Goal: Information Seeking & Learning: Compare options

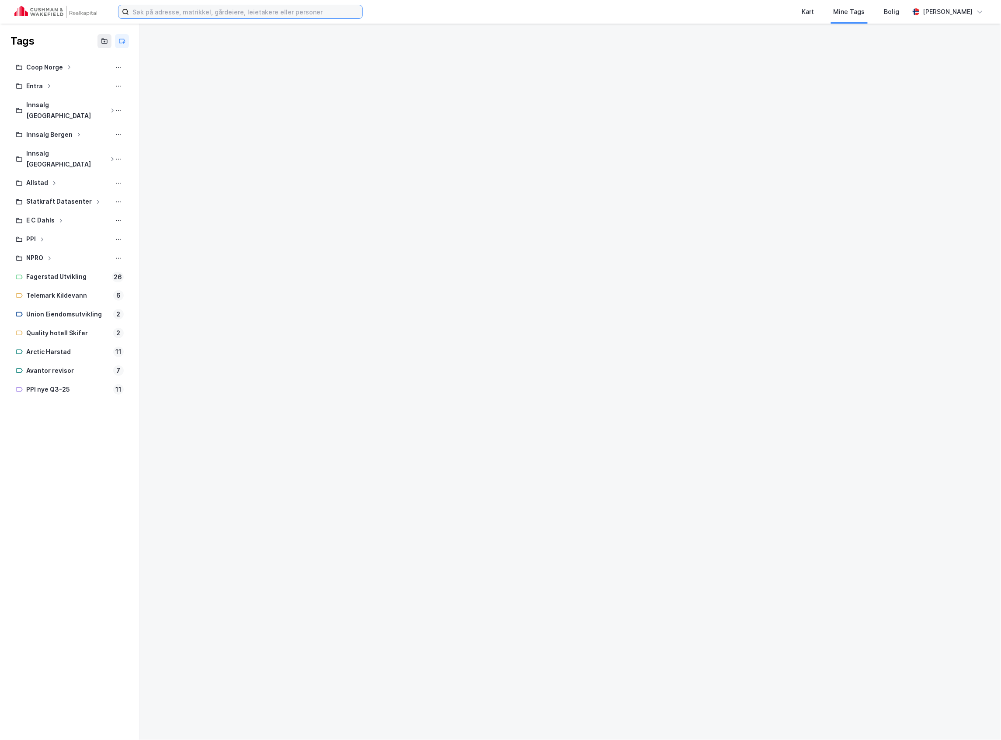
click at [179, 15] on input at bounding box center [245, 11] width 233 height 13
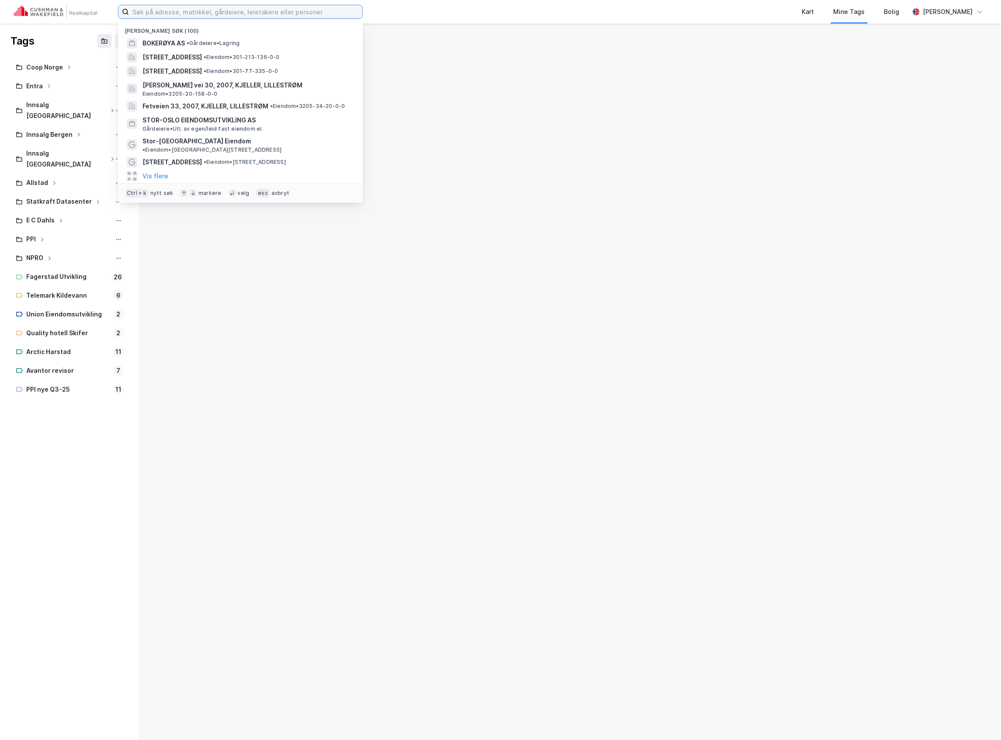
click at [179, 15] on input at bounding box center [245, 11] width 233 height 13
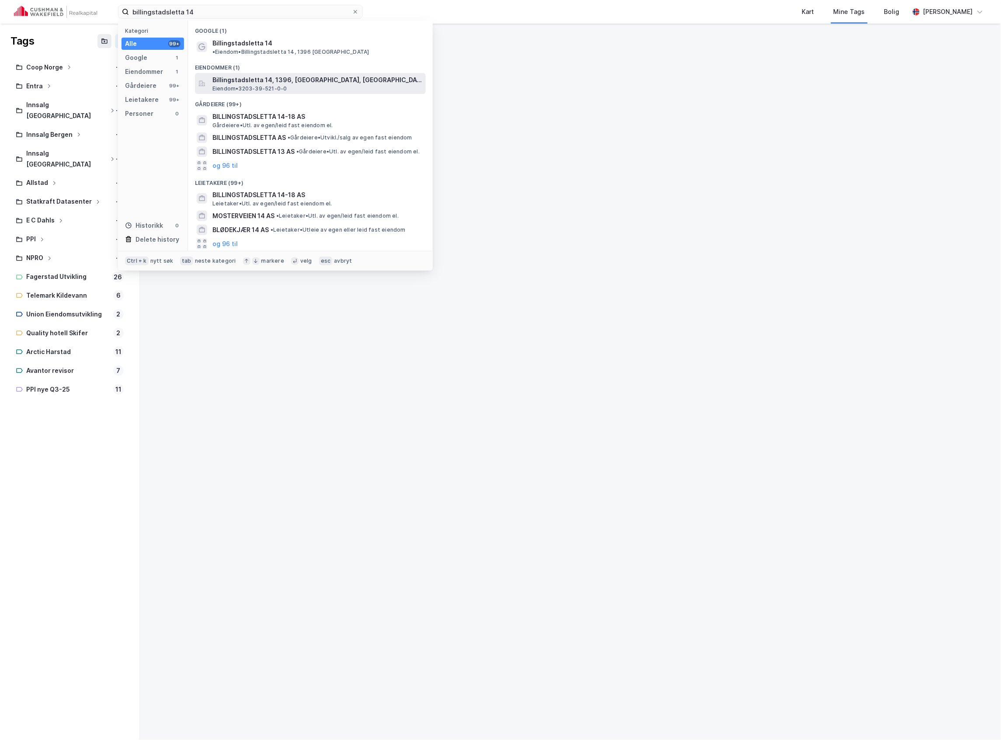
click at [284, 75] on span "Billingstadsletta 14, 1396, [GEOGRAPHIC_DATA], [GEOGRAPHIC_DATA]" at bounding box center [317, 80] width 210 height 10
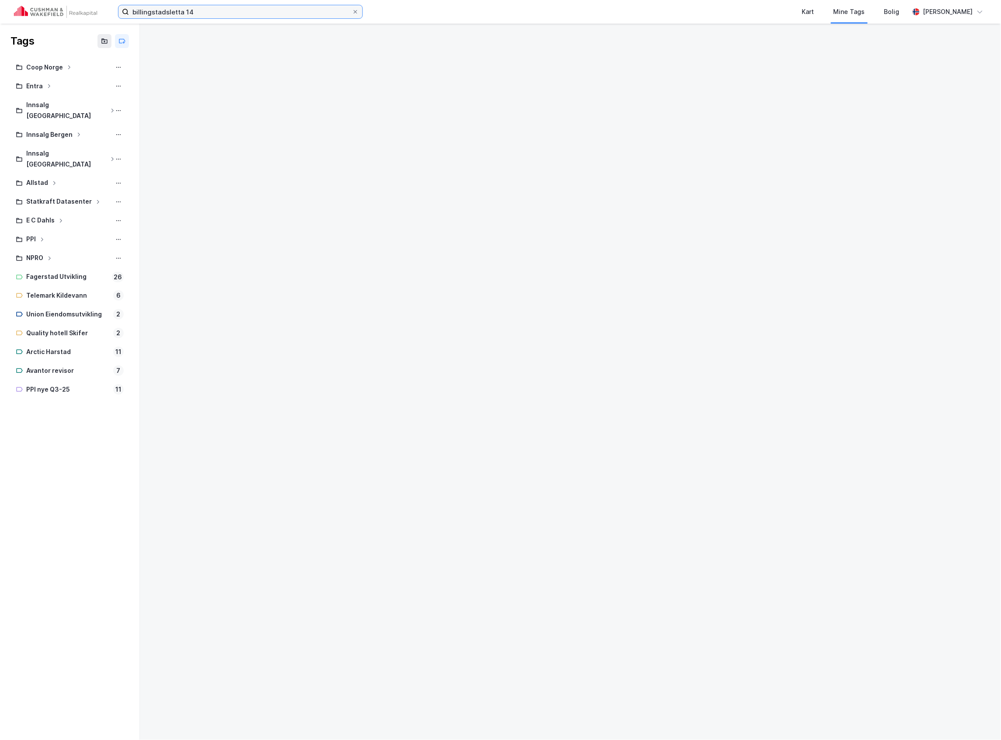
click at [236, 8] on input "billingstadsletta 14" at bounding box center [240, 11] width 223 height 13
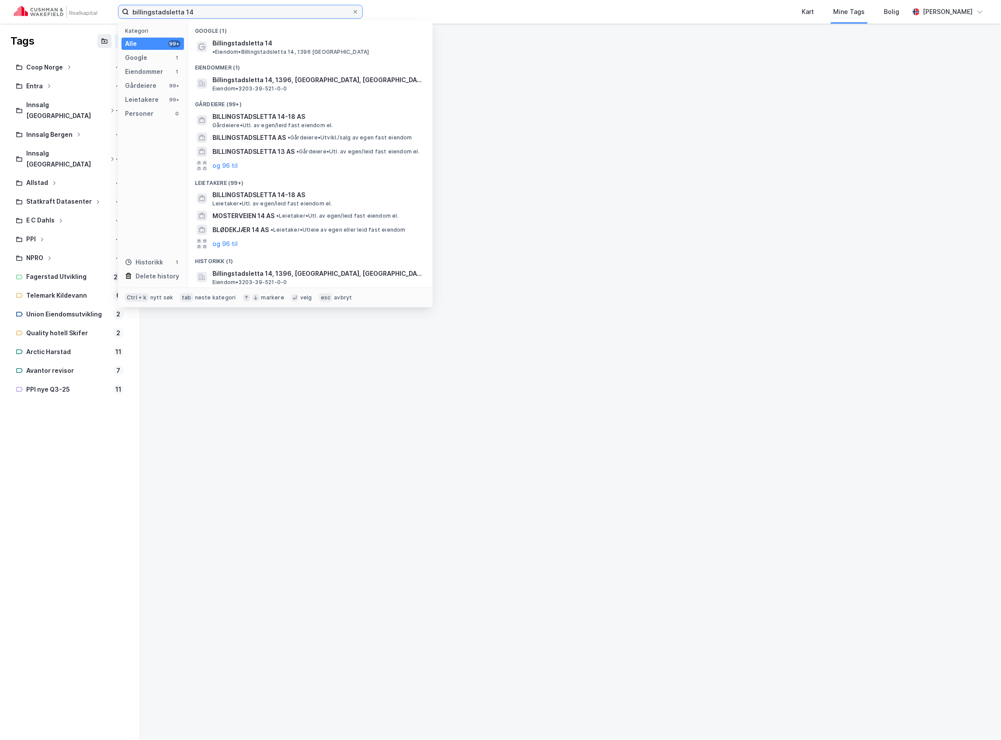
click at [236, 8] on input "billingstadsletta 14" at bounding box center [240, 11] width 223 height 13
click at [814, 7] on div "Kart" at bounding box center [808, 12] width 12 height 10
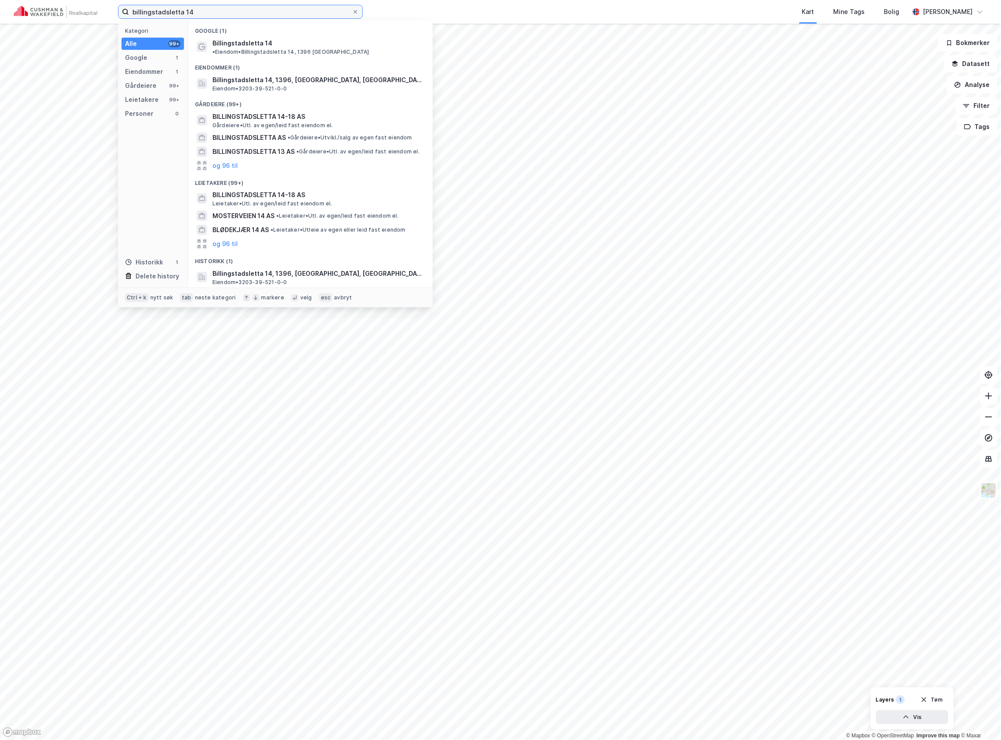
click at [217, 14] on input "billingstadsletta 14" at bounding box center [240, 11] width 223 height 13
click at [267, 76] on span "Billingstadsletta 14, 1396, [GEOGRAPHIC_DATA], [GEOGRAPHIC_DATA]" at bounding box center [317, 80] width 210 height 10
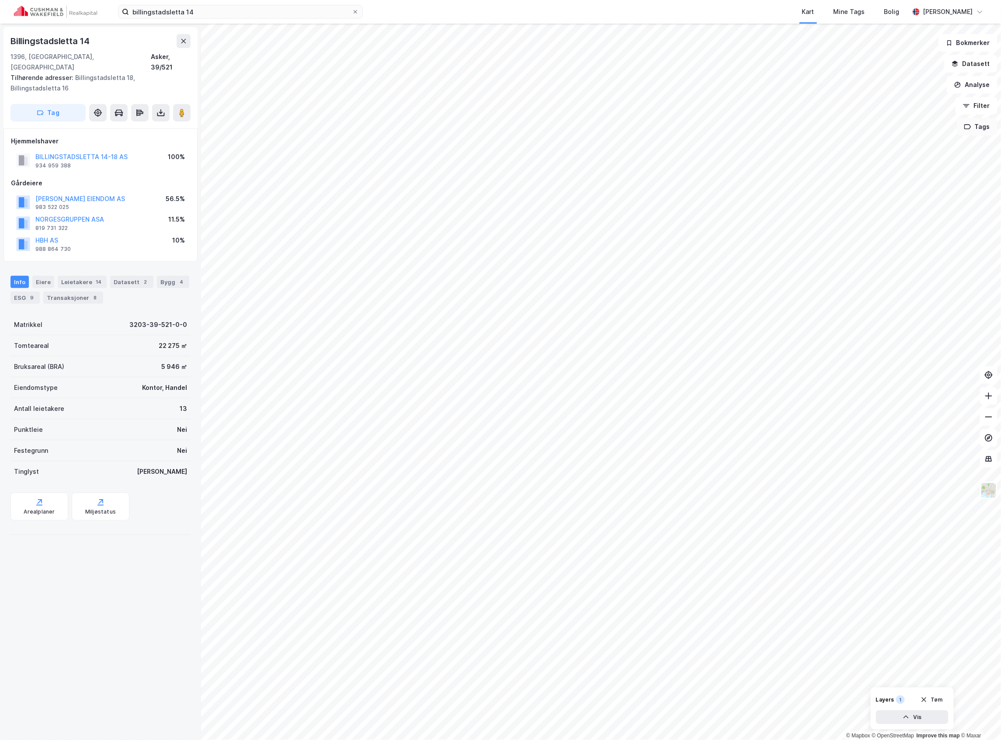
click at [988, 125] on button "Tags" at bounding box center [977, 126] width 41 height 17
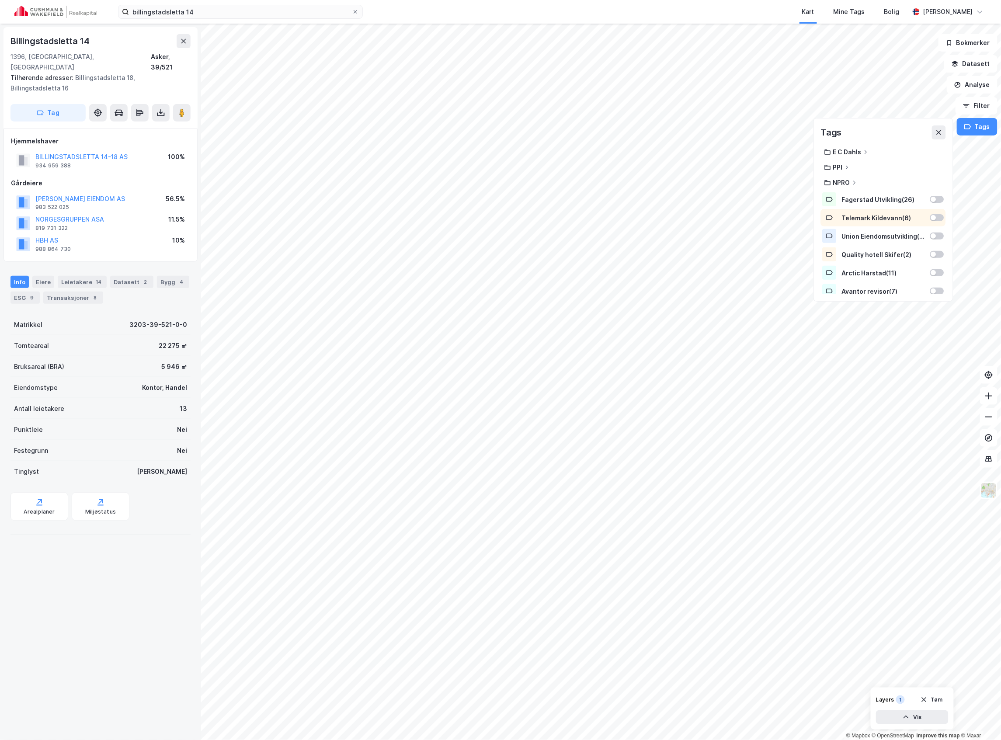
scroll to position [128, 0]
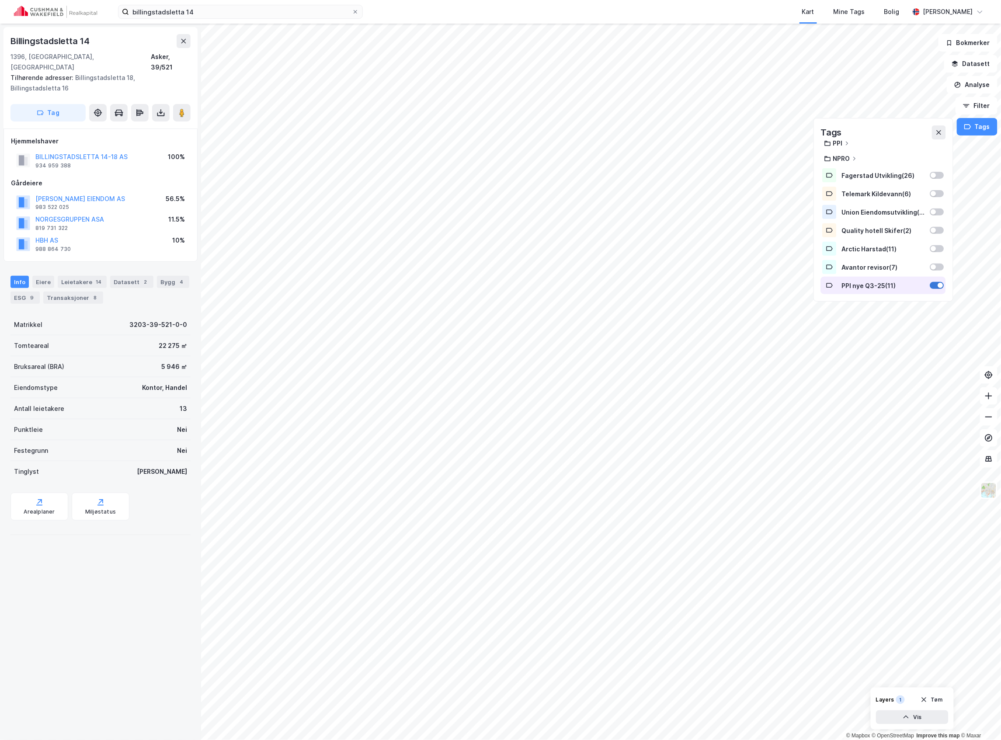
click at [938, 284] on div at bounding box center [940, 285] width 5 height 5
click at [937, 133] on icon at bounding box center [938, 132] width 7 height 7
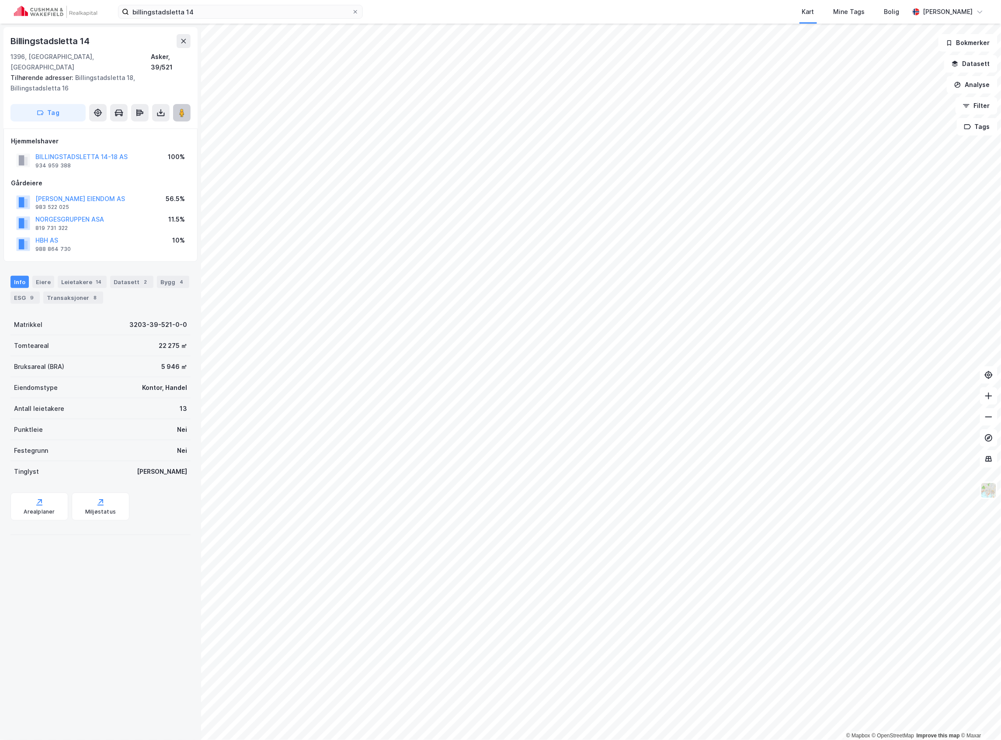
click at [176, 104] on button at bounding box center [181, 112] width 17 height 17
click at [191, 11] on input "billingstadsletta 14" at bounding box center [240, 11] width 223 height 13
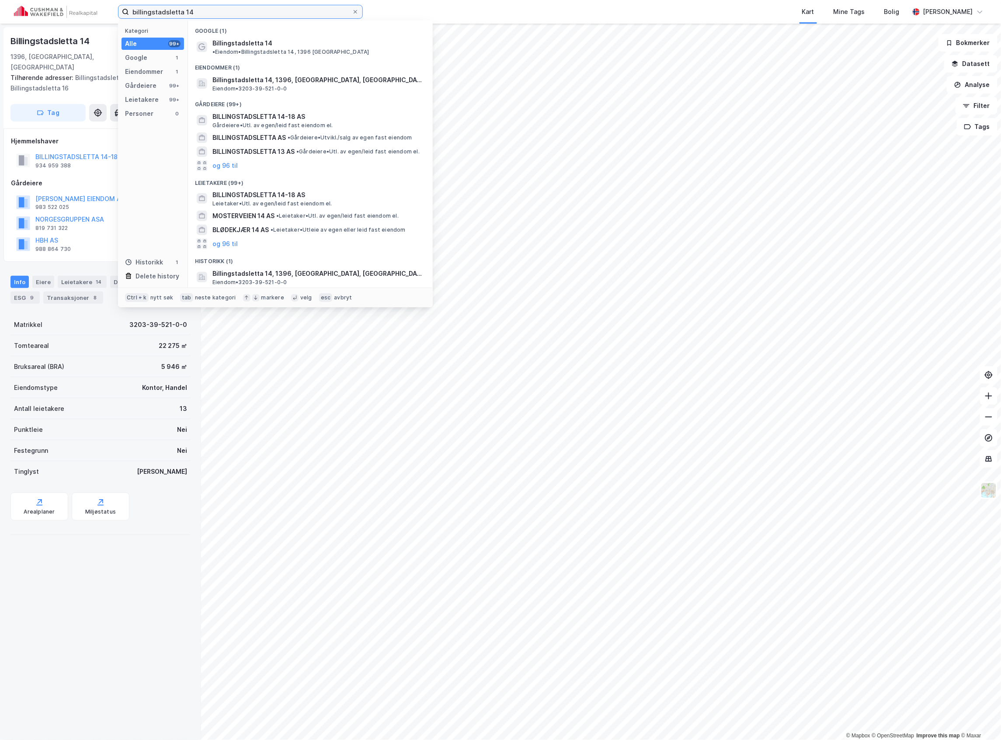
click at [191, 11] on input "billingstadsletta 14" at bounding box center [240, 11] width 223 height 13
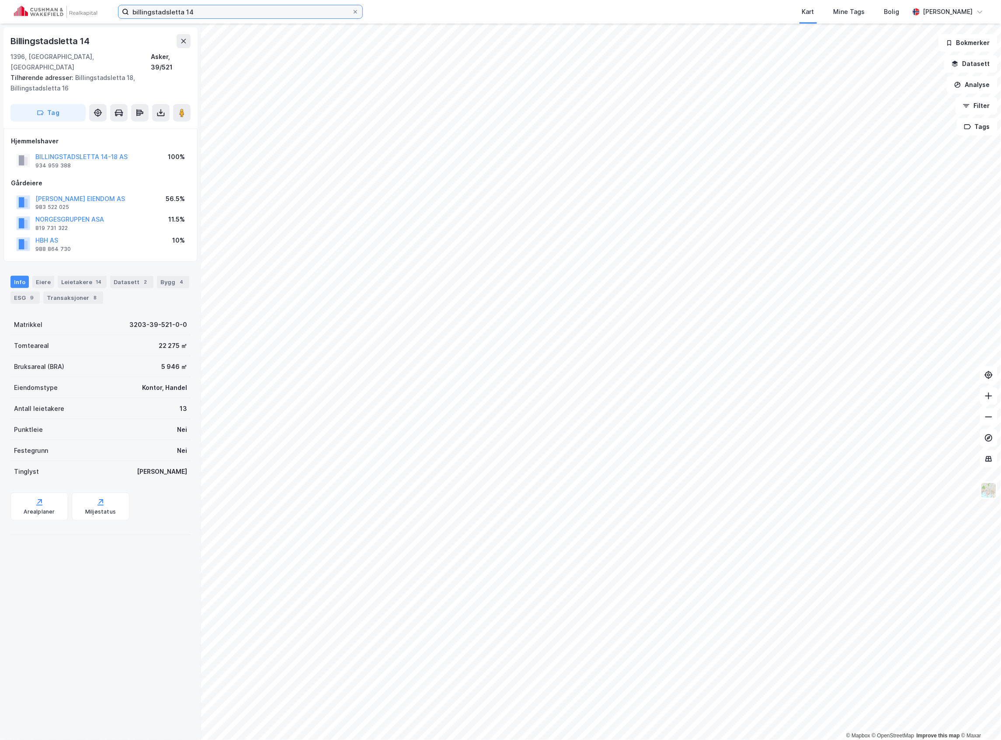
click at [200, 14] on input "billingstadsletta 14" at bounding box center [240, 11] width 223 height 13
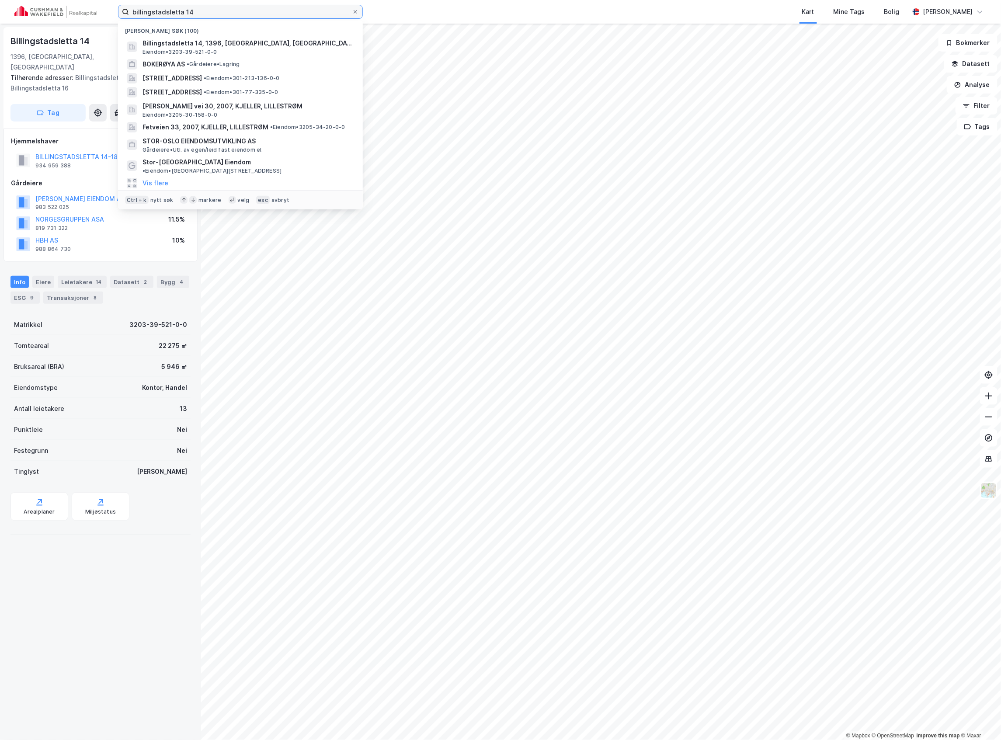
click at [200, 14] on input "billingstadsletta 14" at bounding box center [240, 11] width 223 height 13
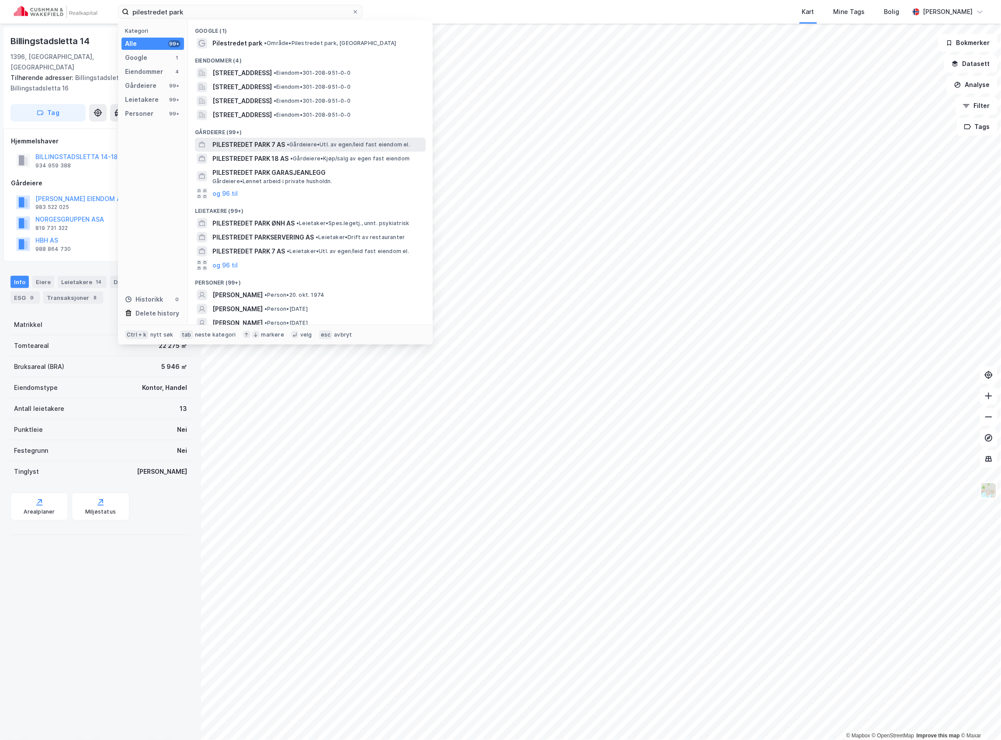
click at [289, 148] on span "• Gårdeiere • Utl. av egen/leid fast eiendom el." at bounding box center [348, 144] width 123 height 7
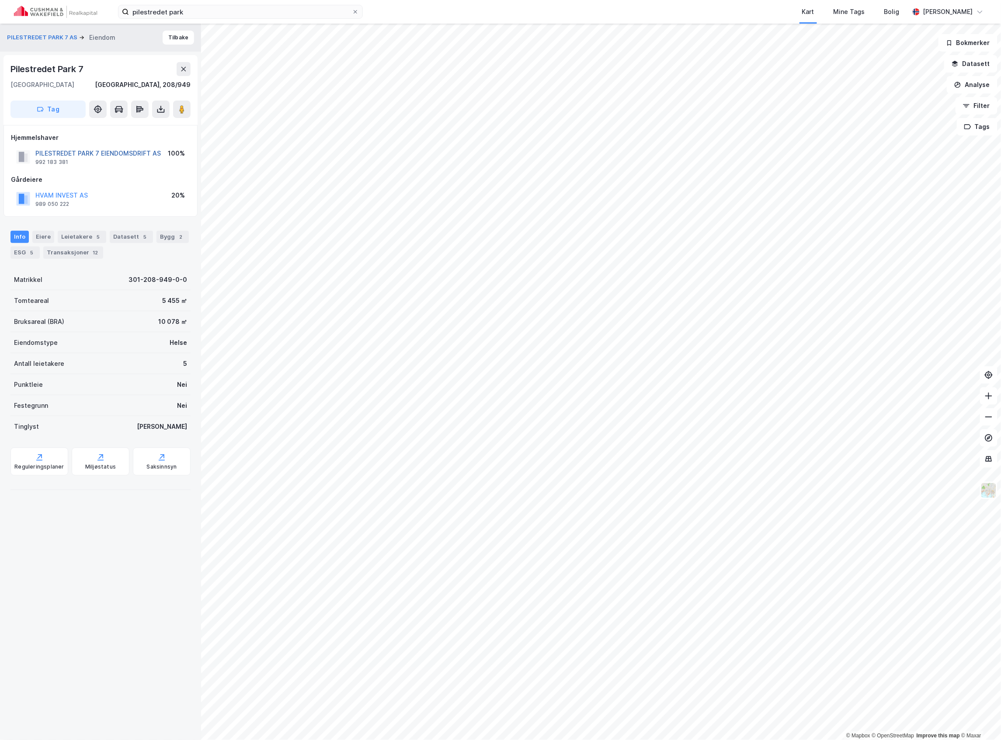
click at [0, 0] on button "PILESTREDET PARK 7 EIENDOMSDRIFT AS" at bounding box center [0, 0] width 0 height 0
click at [0, 0] on button "HVAM INVEST AS" at bounding box center [0, 0] width 0 height 0
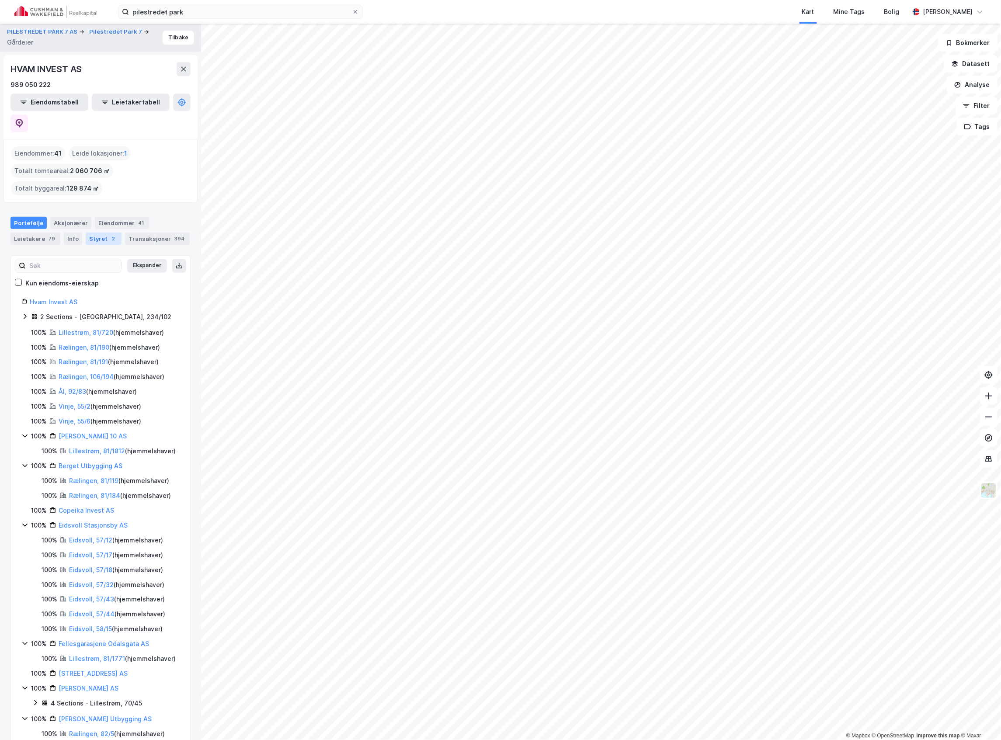
click at [94, 232] on div "Styret 2" at bounding box center [104, 238] width 36 height 12
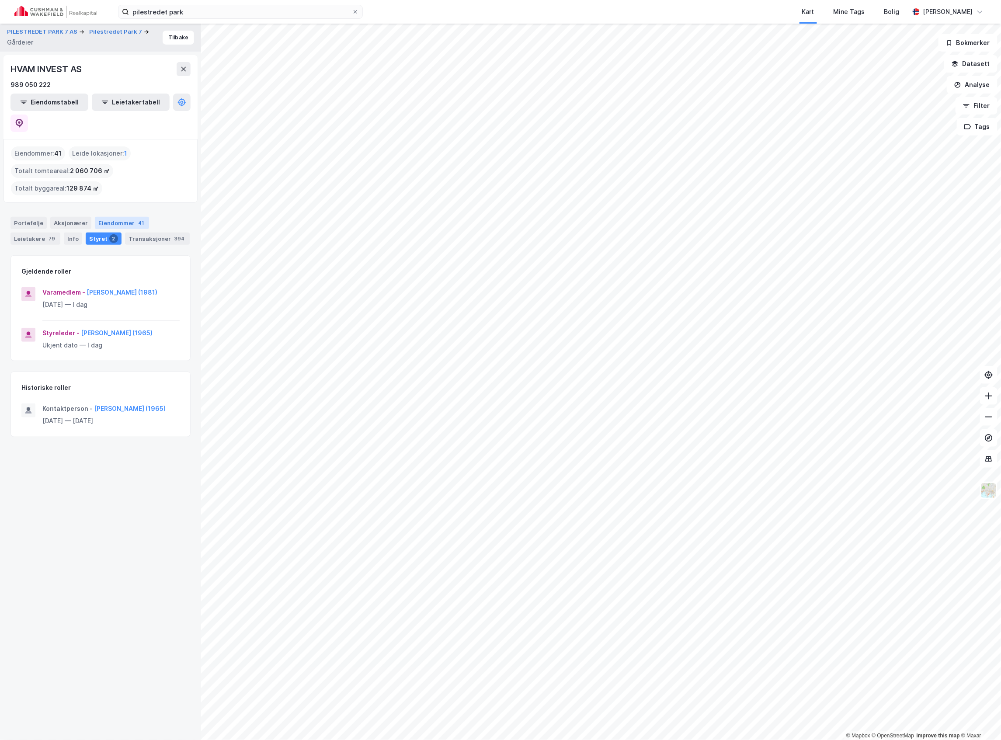
click at [117, 217] on div "Eiendommer 41" at bounding box center [122, 223] width 54 height 12
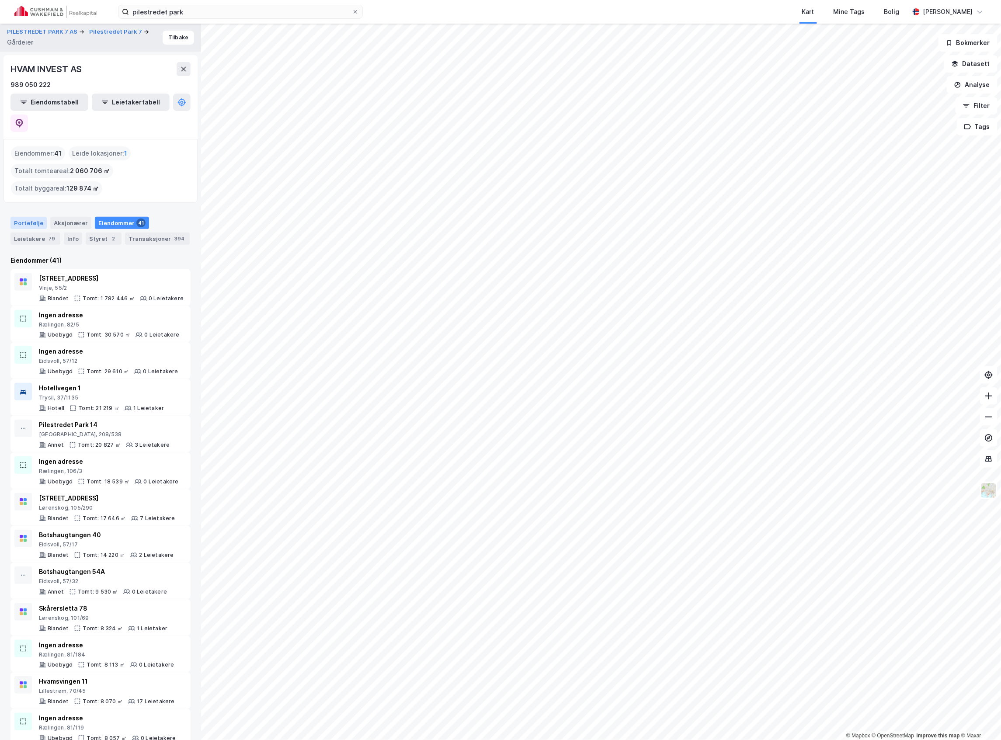
click at [26, 217] on div "Portefølje" at bounding box center [28, 223] width 36 height 12
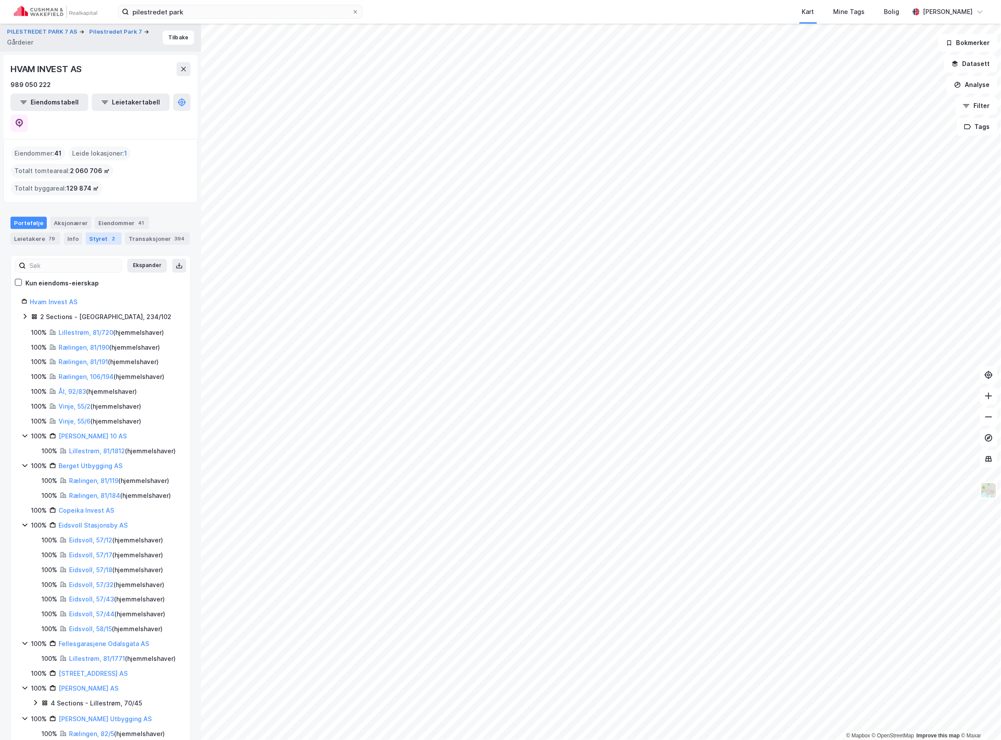
click at [87, 232] on div "Styret 2" at bounding box center [104, 238] width 36 height 12
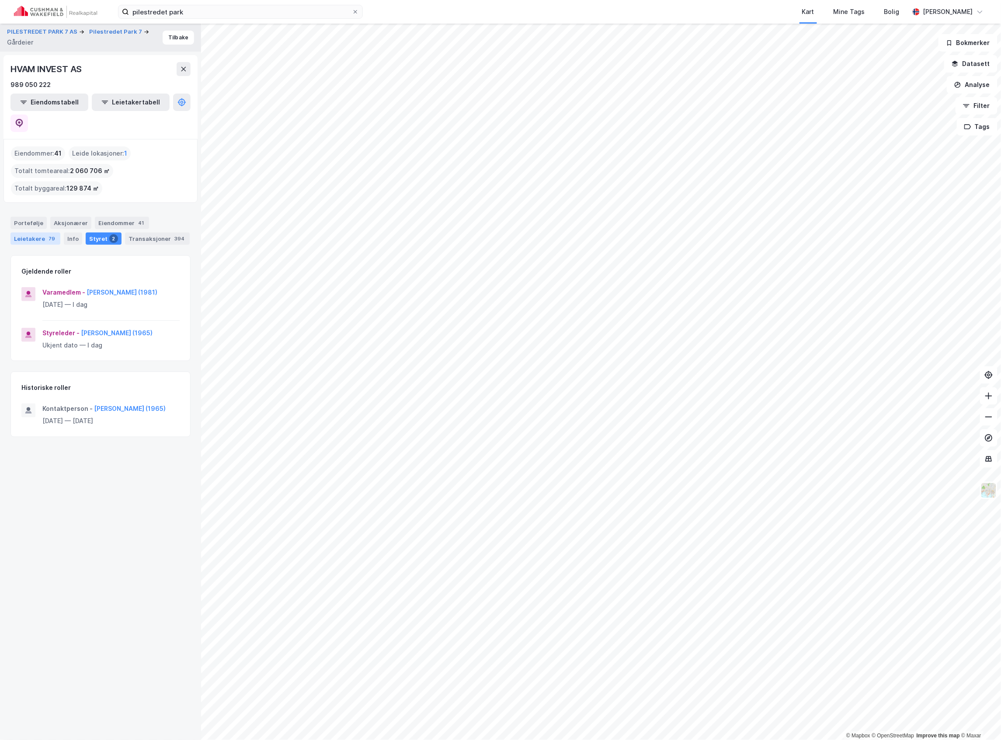
click at [40, 232] on div "Leietakere 79" at bounding box center [35, 238] width 50 height 12
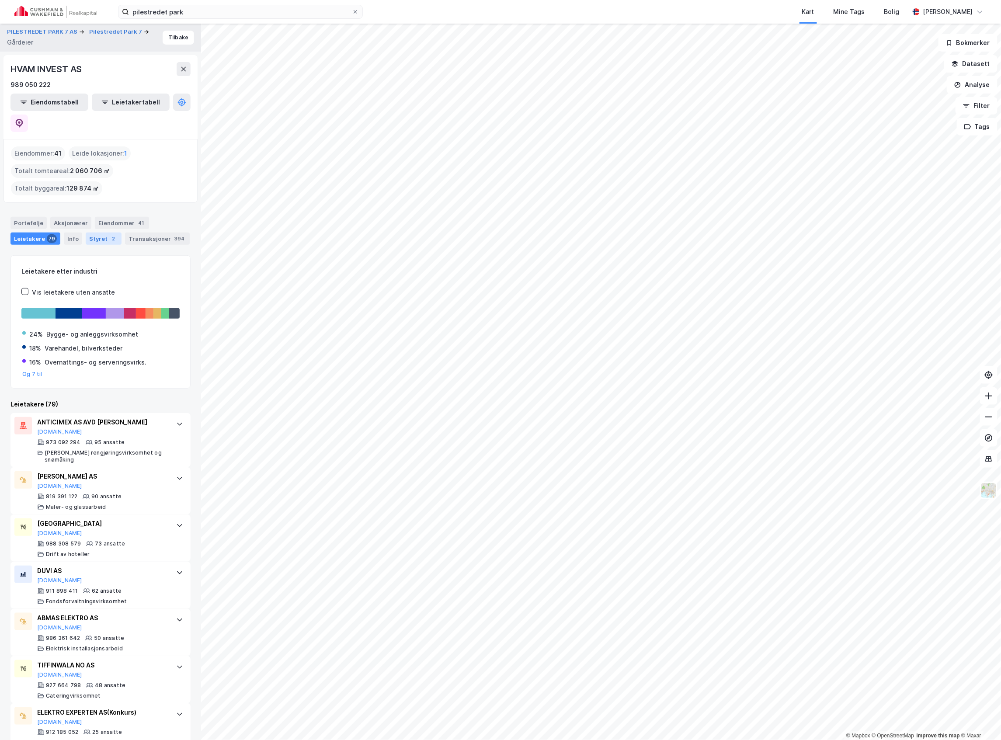
click at [91, 232] on div "Styret 2" at bounding box center [104, 238] width 36 height 12
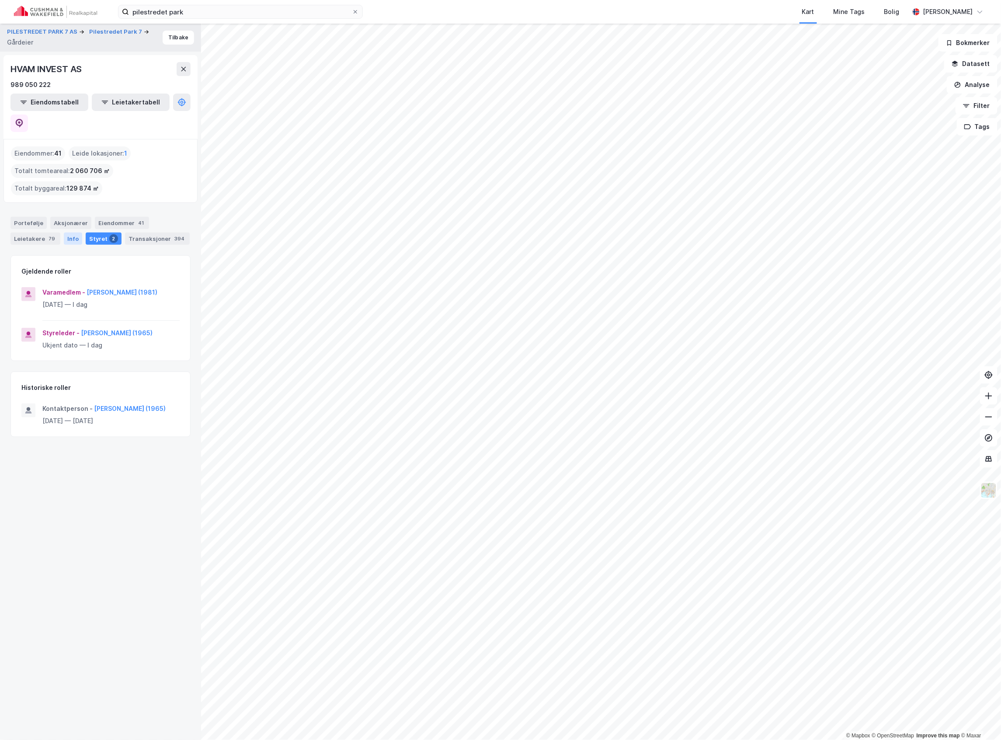
click at [70, 232] on div "Info" at bounding box center [73, 238] width 18 height 12
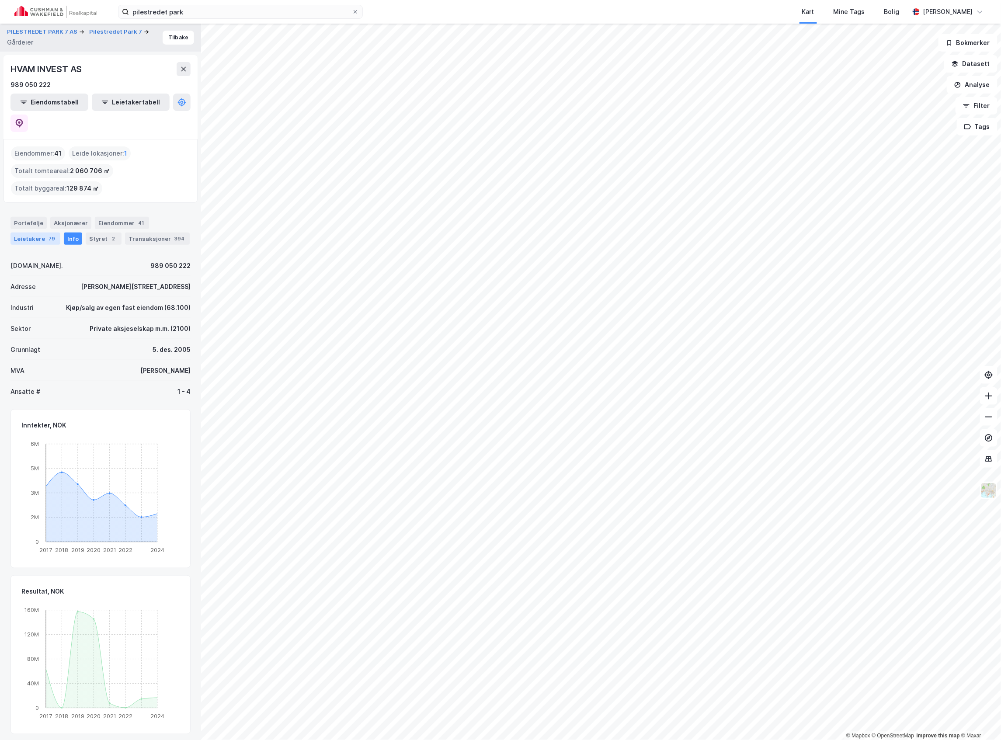
click at [40, 232] on div "Leietakere 79" at bounding box center [35, 238] width 50 height 12
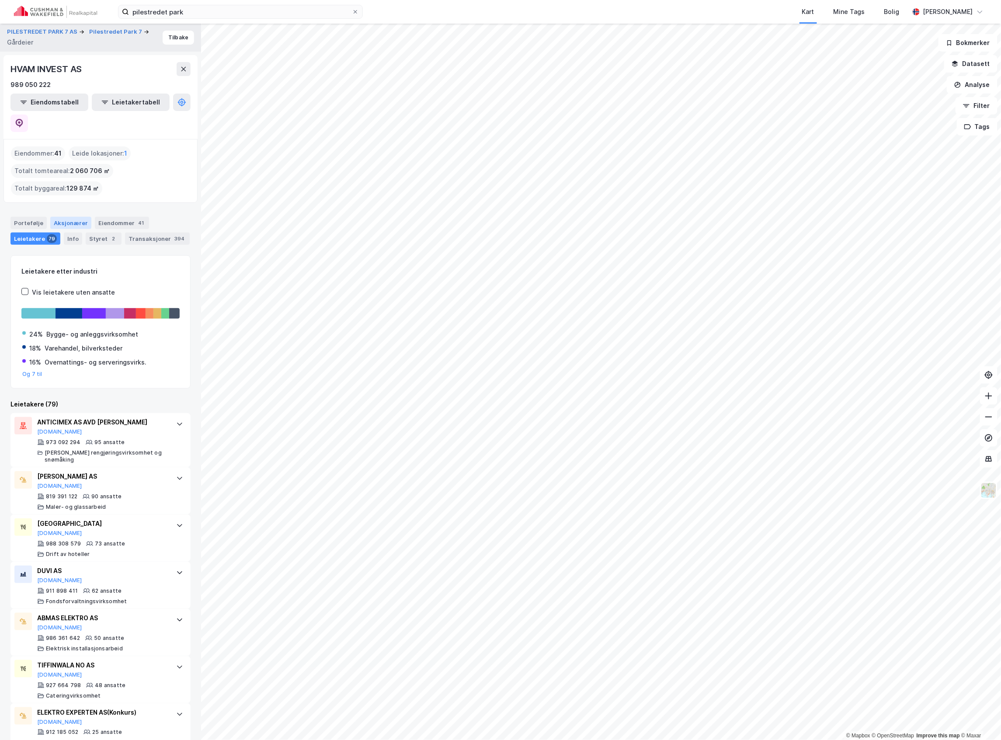
click at [65, 217] on div "Aksjonærer" at bounding box center [70, 223] width 41 height 12
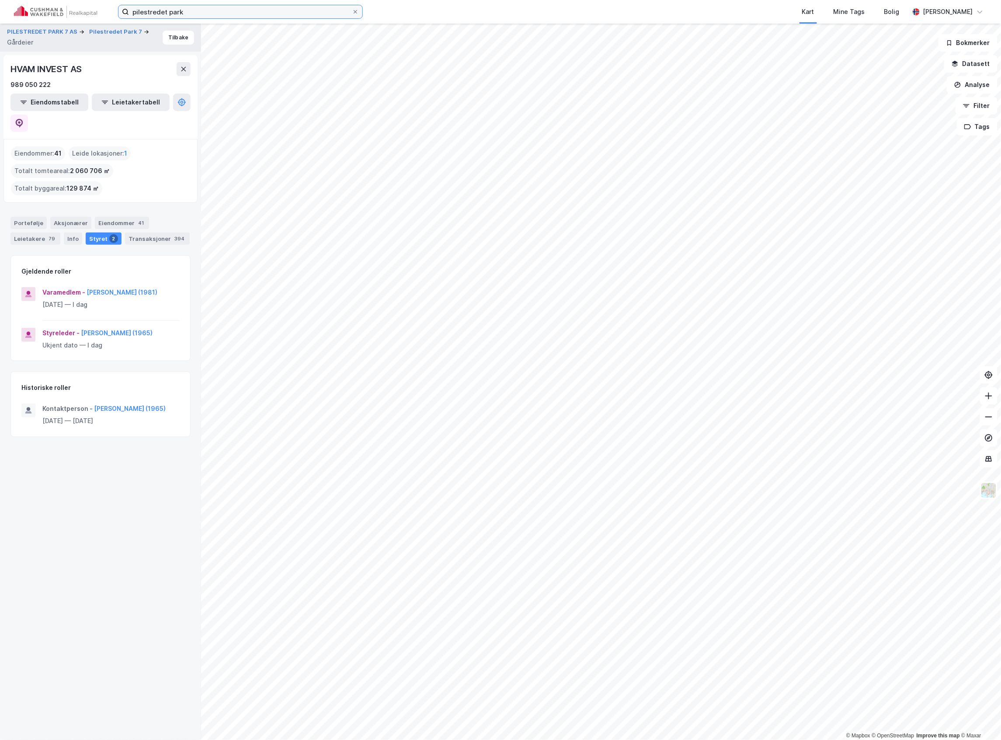
click at [212, 12] on input "pilestredet park" at bounding box center [240, 11] width 223 height 13
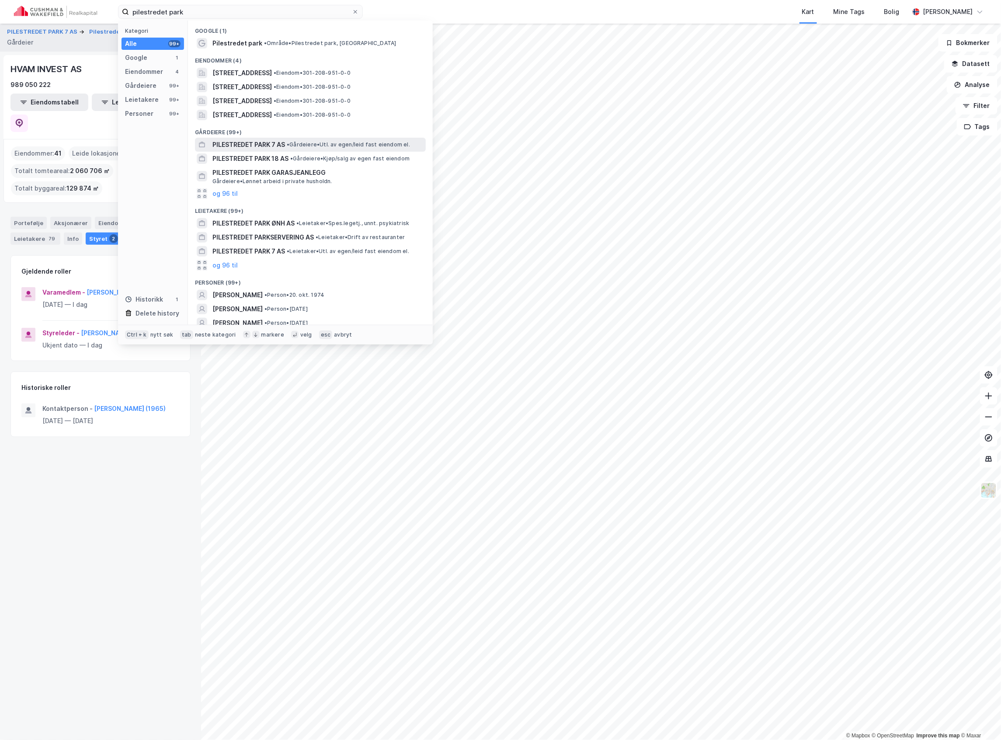
click at [272, 142] on span "PILESTREDET PARK 7 AS" at bounding box center [248, 144] width 73 height 10
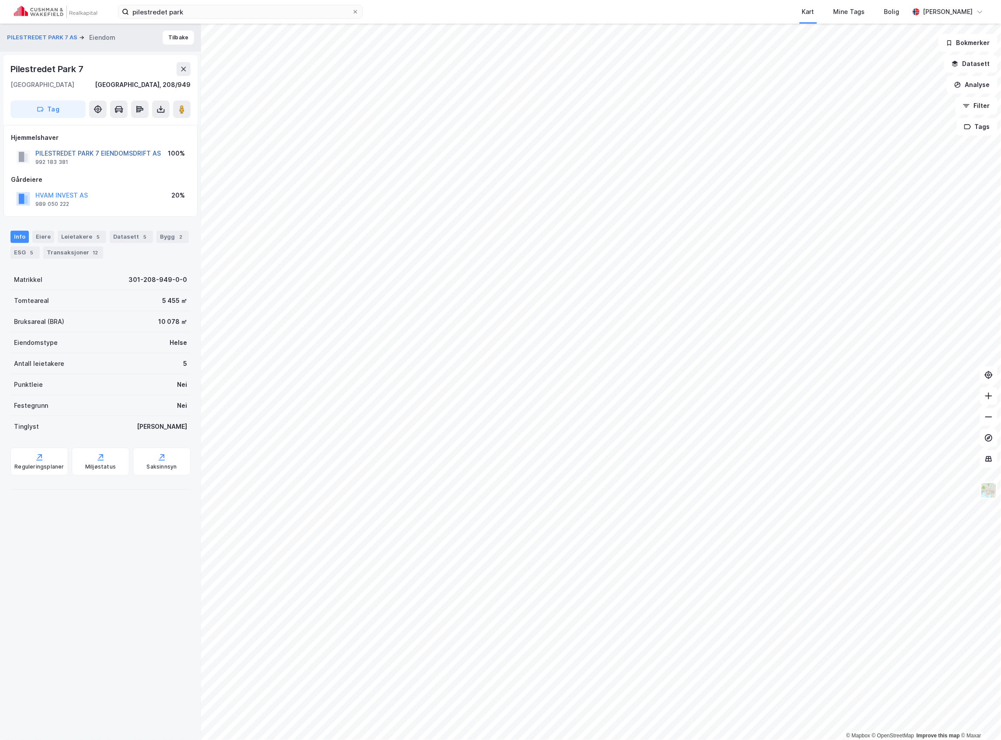
click at [0, 0] on button "PILESTREDET PARK 7 EIENDOMSDRIFT AS" at bounding box center [0, 0] width 0 height 0
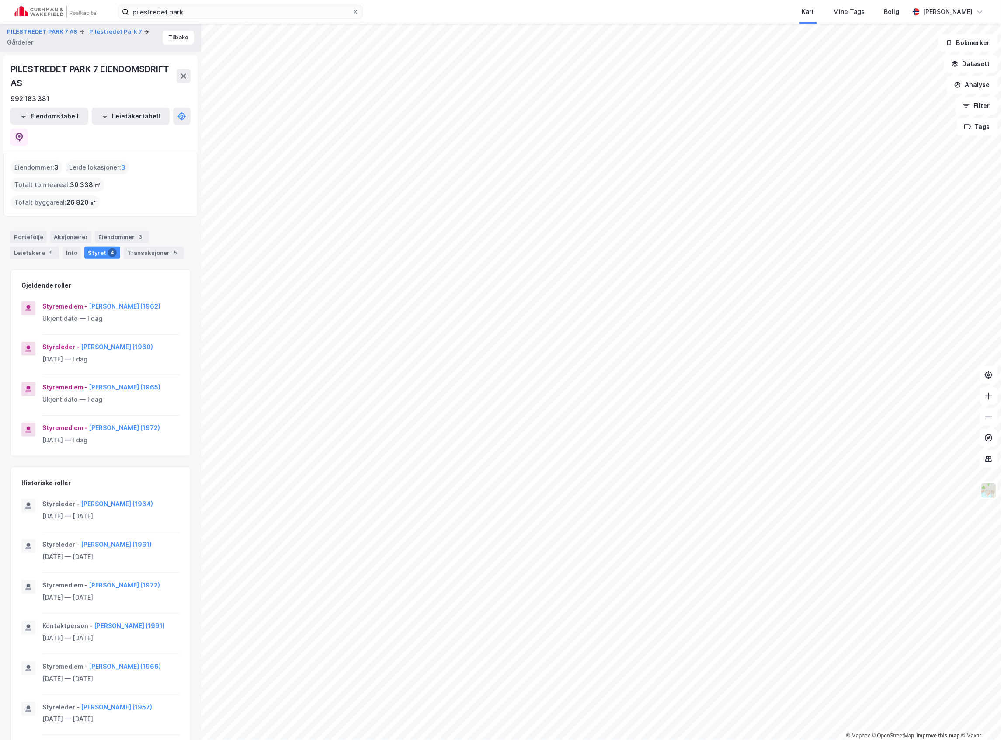
click at [218, 20] on div "pilestredet park Kart Mine Tags Bolig [PERSON_NAME]" at bounding box center [500, 12] width 1001 height 24
click at [212, 11] on input "pilestredet park" at bounding box center [240, 11] width 223 height 13
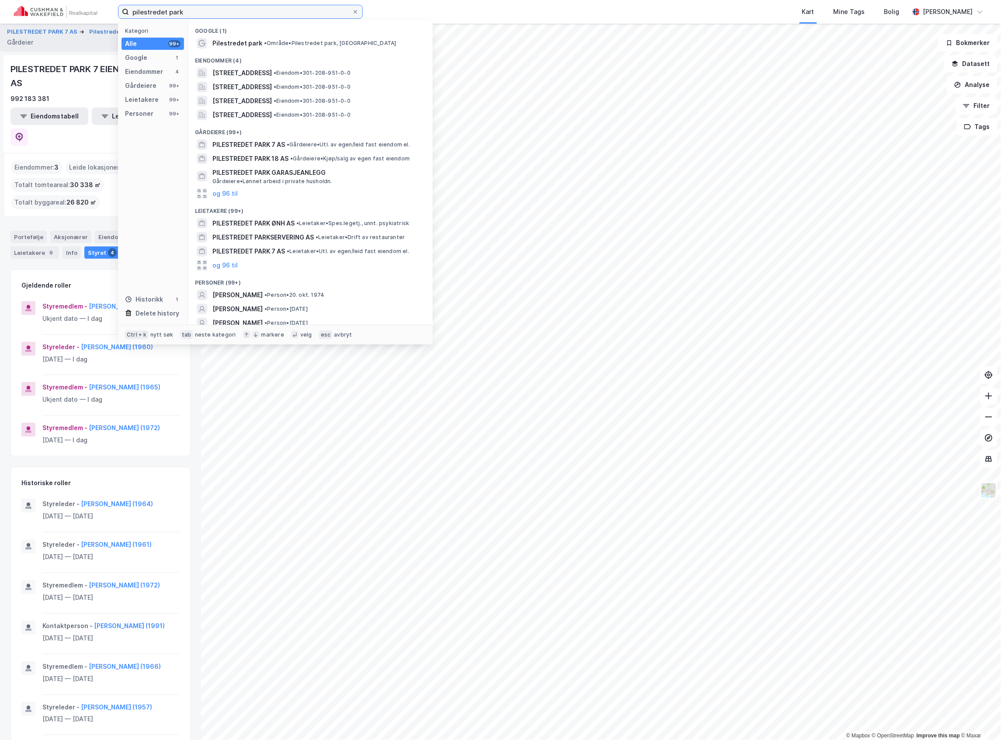
click at [212, 11] on input "pilestredet park" at bounding box center [240, 11] width 223 height 13
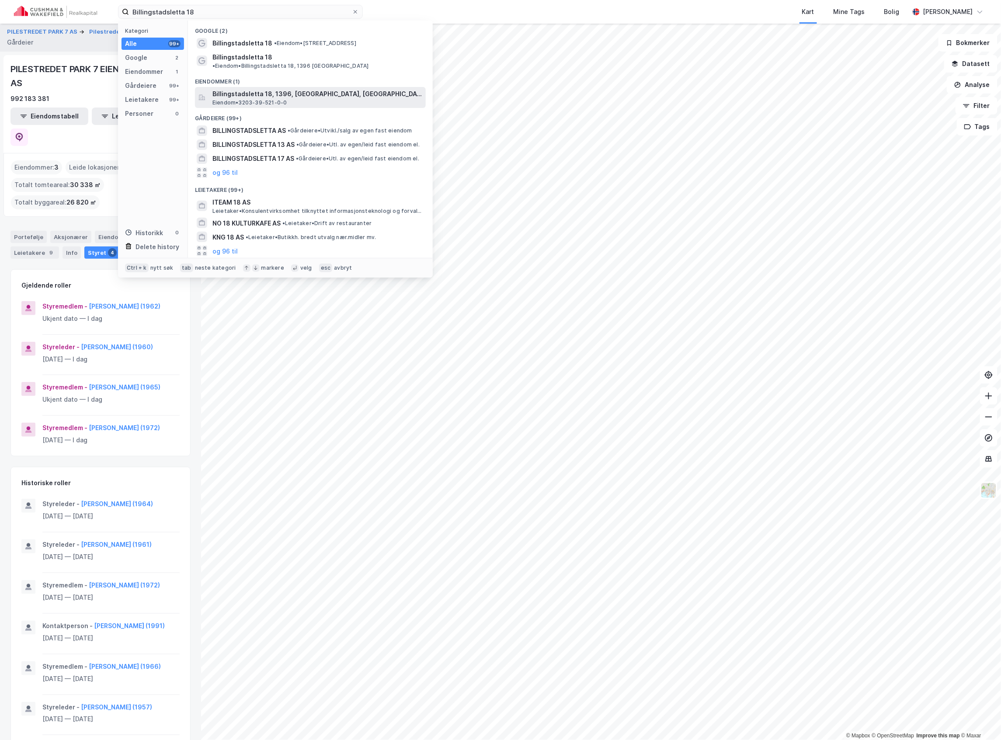
click at [289, 89] on span "Billingstadsletta 18, 1396, [GEOGRAPHIC_DATA], [GEOGRAPHIC_DATA]" at bounding box center [317, 94] width 210 height 10
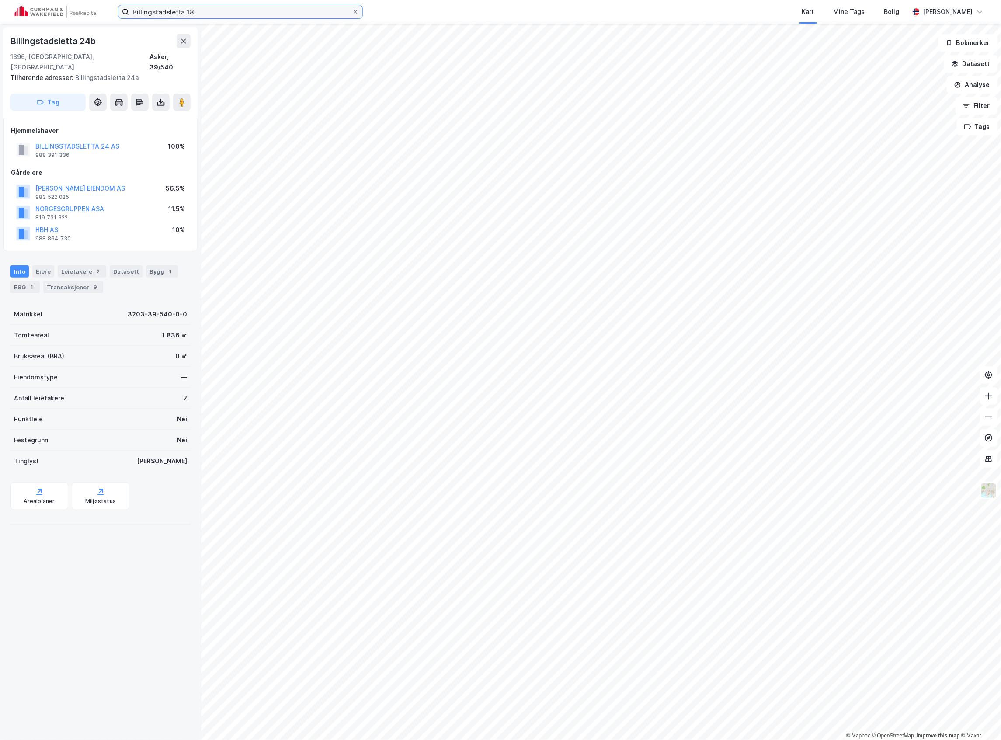
click at [223, 17] on input "Billingstadsletta 18" at bounding box center [240, 11] width 223 height 13
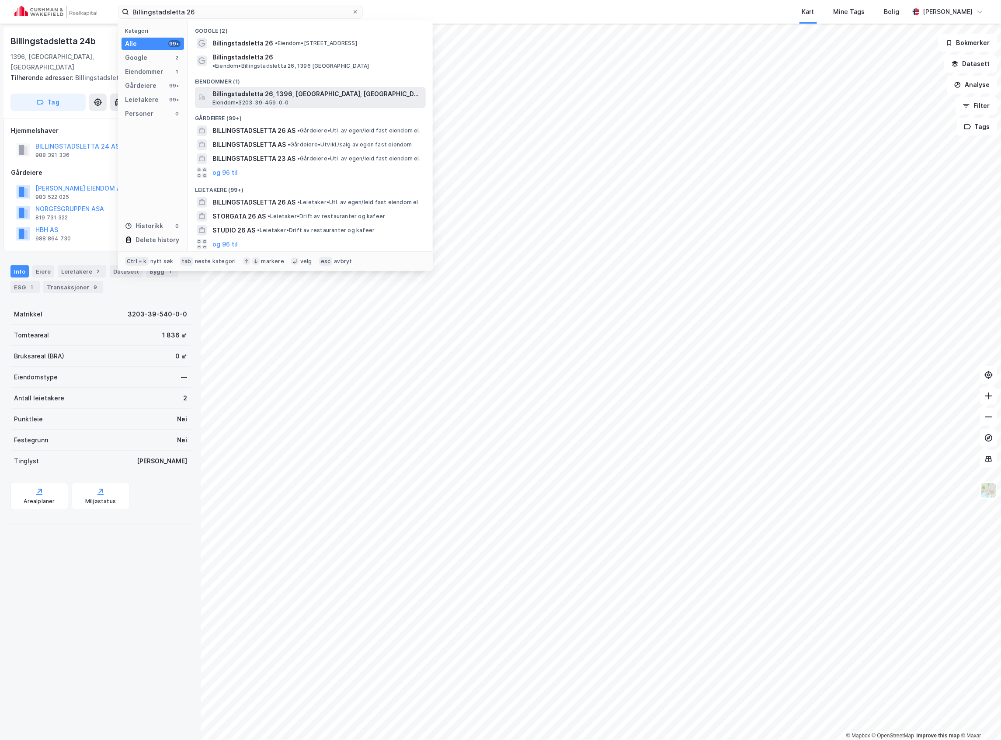
click at [284, 89] on span "Billingstadsletta 26, 1396, [GEOGRAPHIC_DATA], [GEOGRAPHIC_DATA]" at bounding box center [317, 94] width 210 height 10
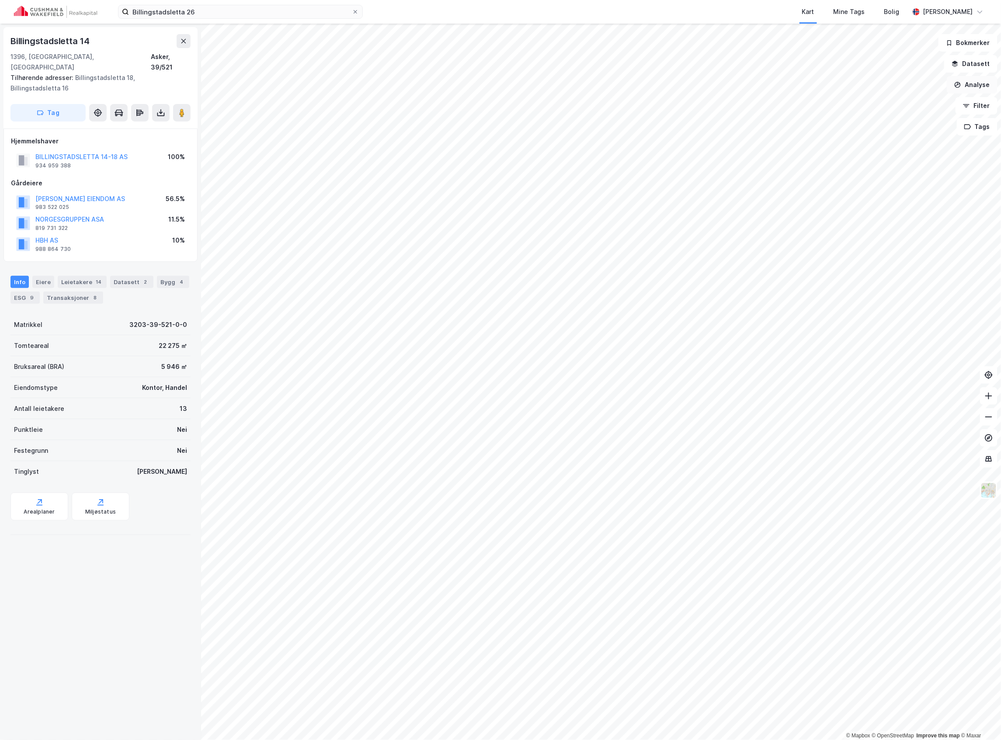
click at [974, 86] on button "Analyse" at bounding box center [971, 84] width 51 height 17
click at [883, 103] on div "Tegn område" at bounding box center [896, 103] width 76 height 7
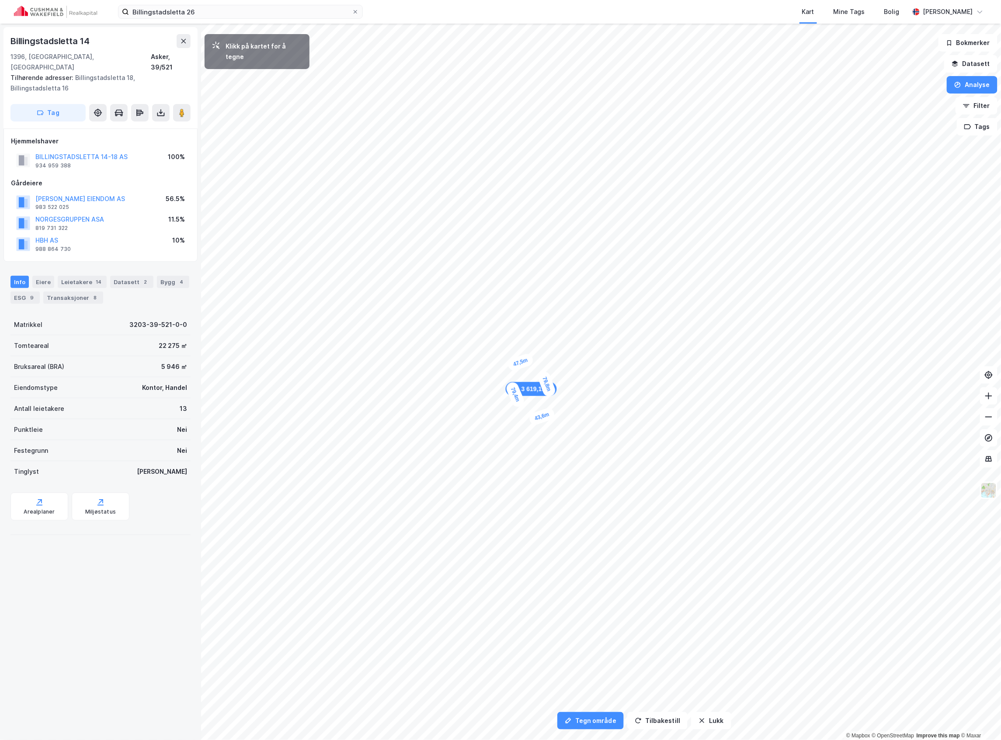
click at [530, 420] on div "43,6m" at bounding box center [542, 417] width 28 height 20
click at [554, 24] on div "3 394,35㎡ 1 79,8m 47,5m 80,1m 37,9m" at bounding box center [500, 24] width 1001 height 0
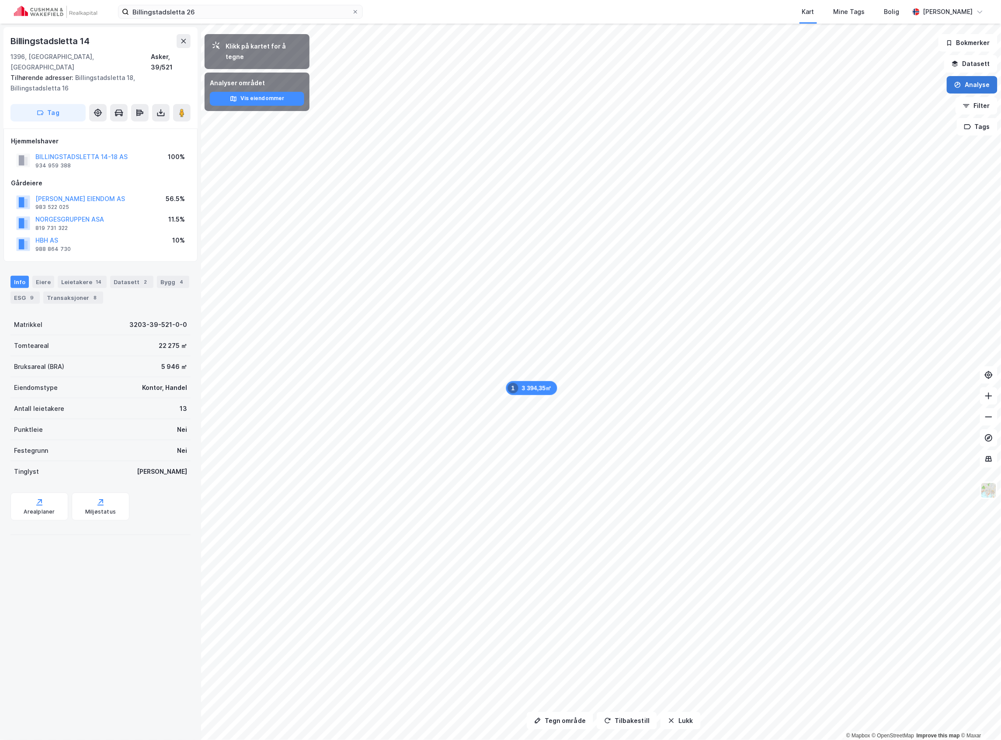
click at [960, 84] on icon "button" at bounding box center [957, 84] width 7 height 7
click at [885, 102] on div "Tegn område" at bounding box center [896, 103] width 76 height 7
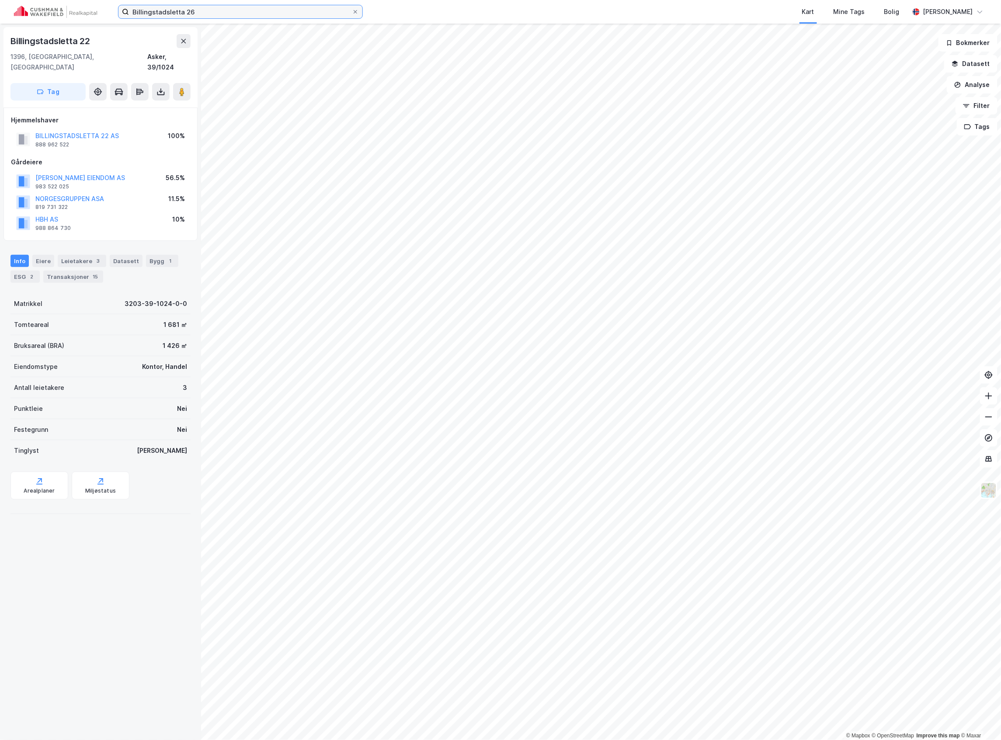
click at [205, 11] on input "Billingstadsletta 26" at bounding box center [240, 11] width 223 height 13
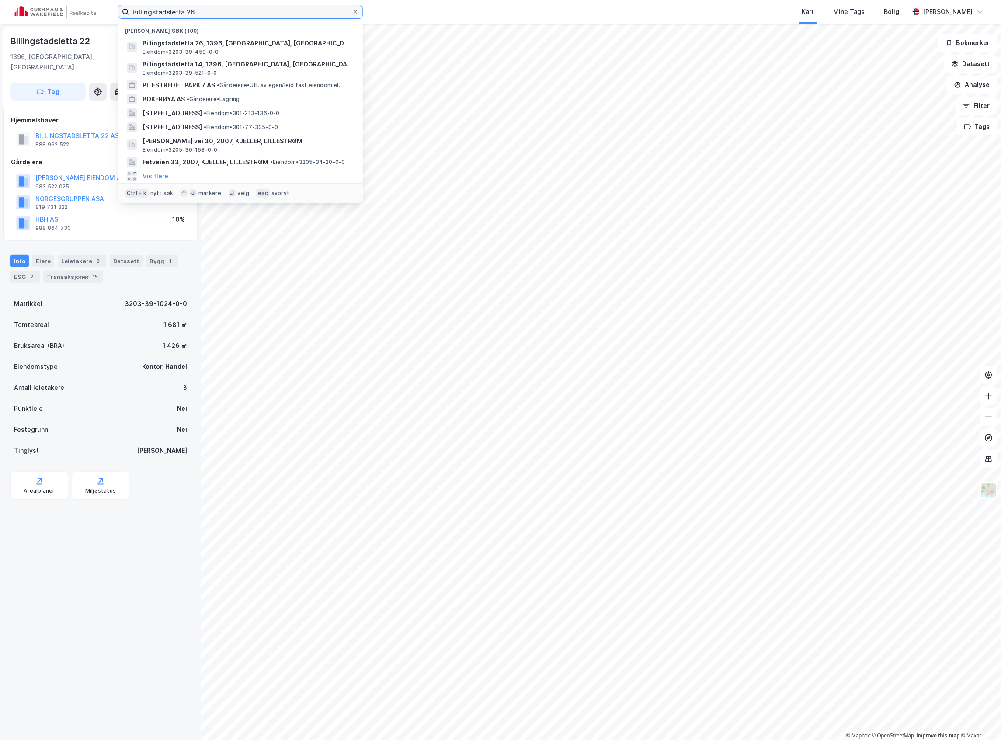
click at [205, 11] on input "Billingstadsletta 26" at bounding box center [240, 11] width 223 height 13
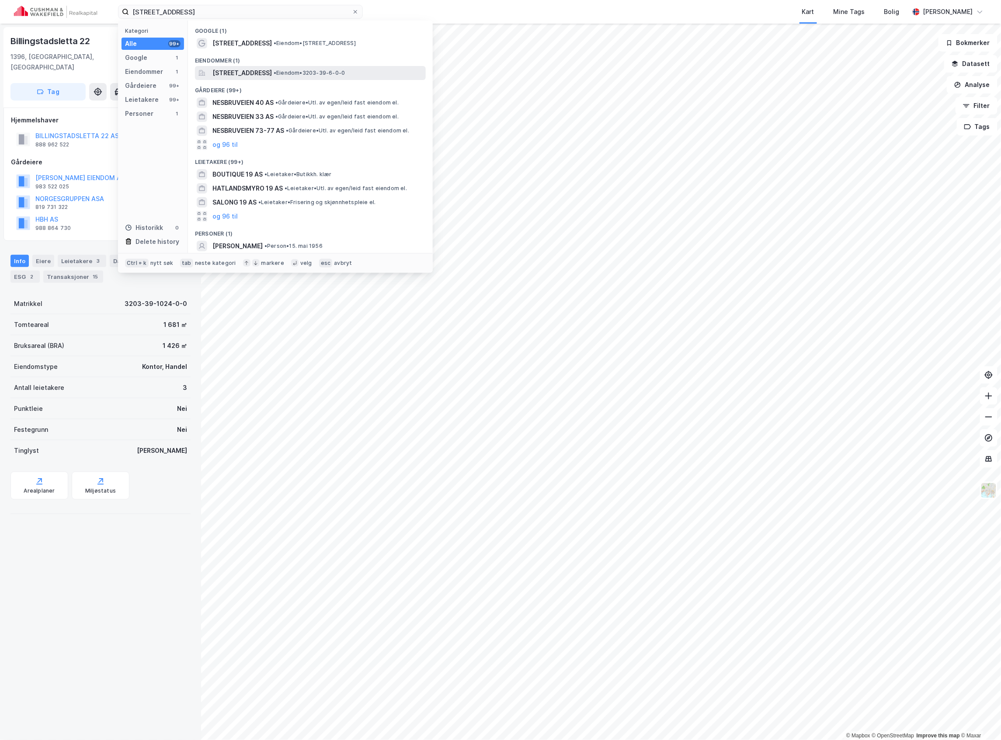
click at [271, 79] on div "[STREET_ADDRESS] • Eiendom • 3203-39-6-0-0" at bounding box center [310, 73] width 231 height 14
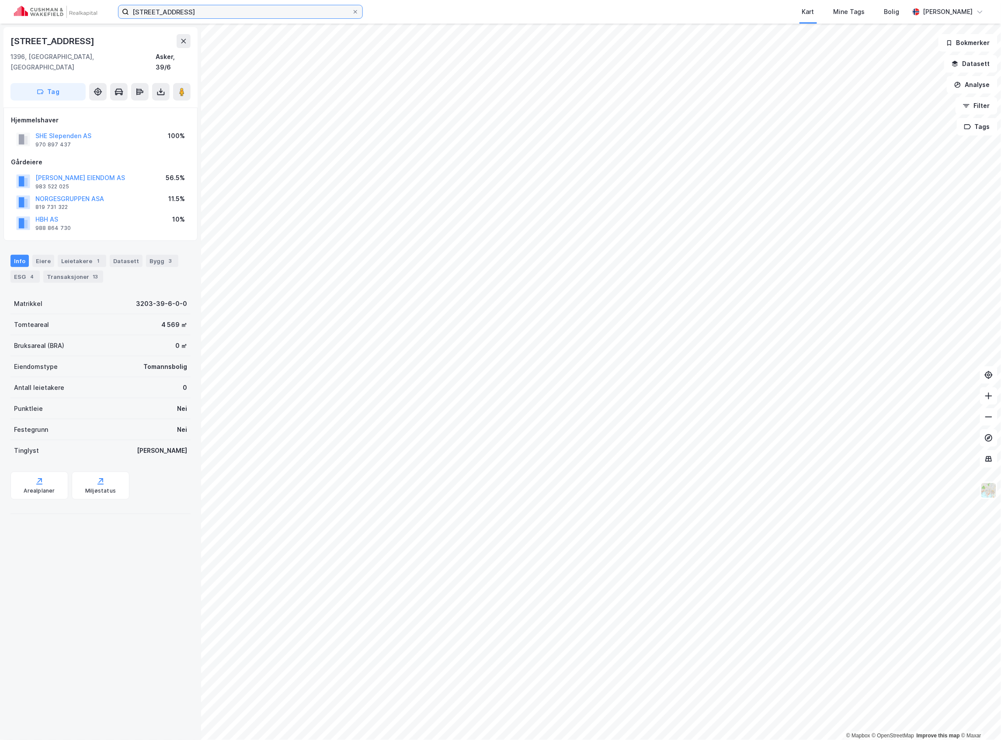
click at [201, 10] on input "[STREET_ADDRESS]" at bounding box center [240, 11] width 223 height 13
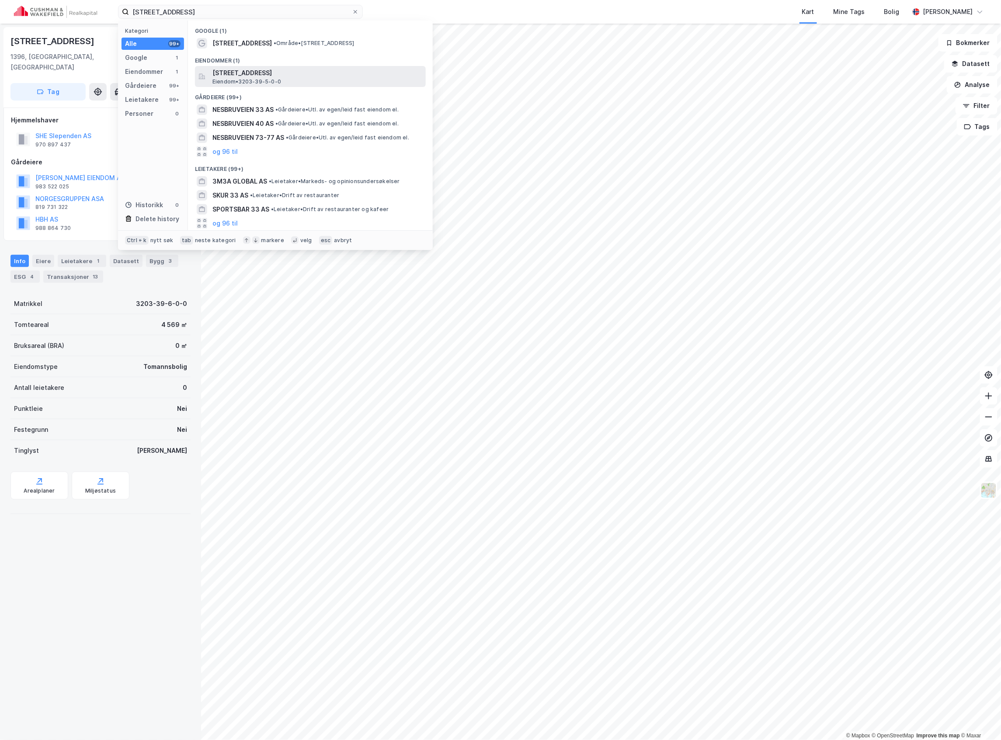
click at [268, 77] on span "[STREET_ADDRESS]" at bounding box center [317, 73] width 210 height 10
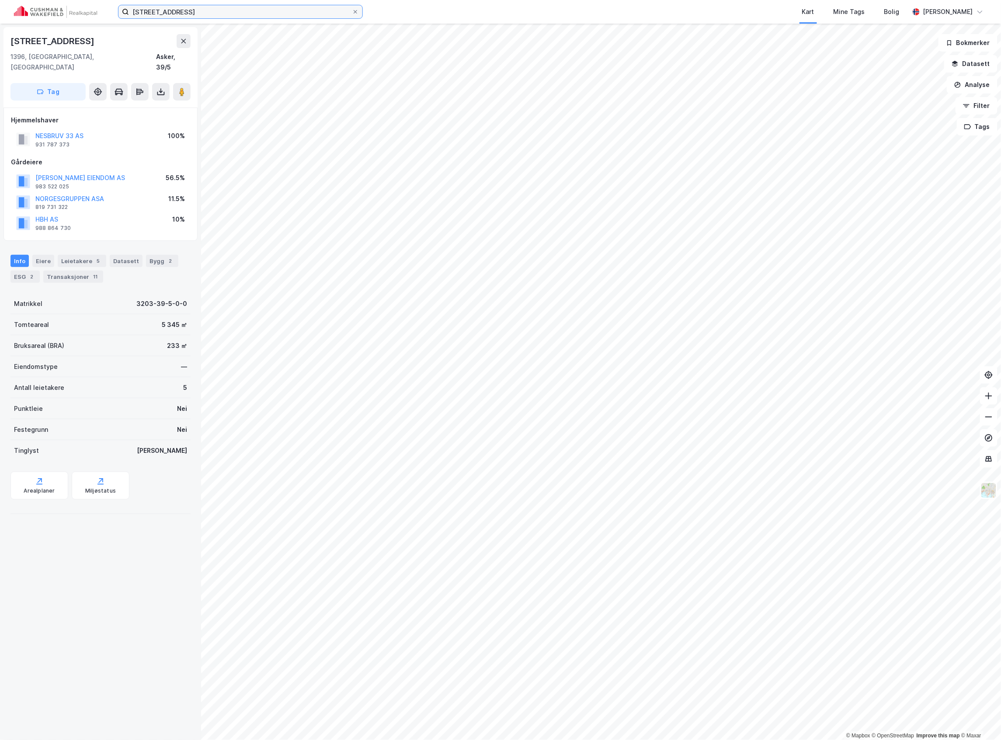
click at [191, 9] on input "[STREET_ADDRESS]" at bounding box center [240, 11] width 223 height 13
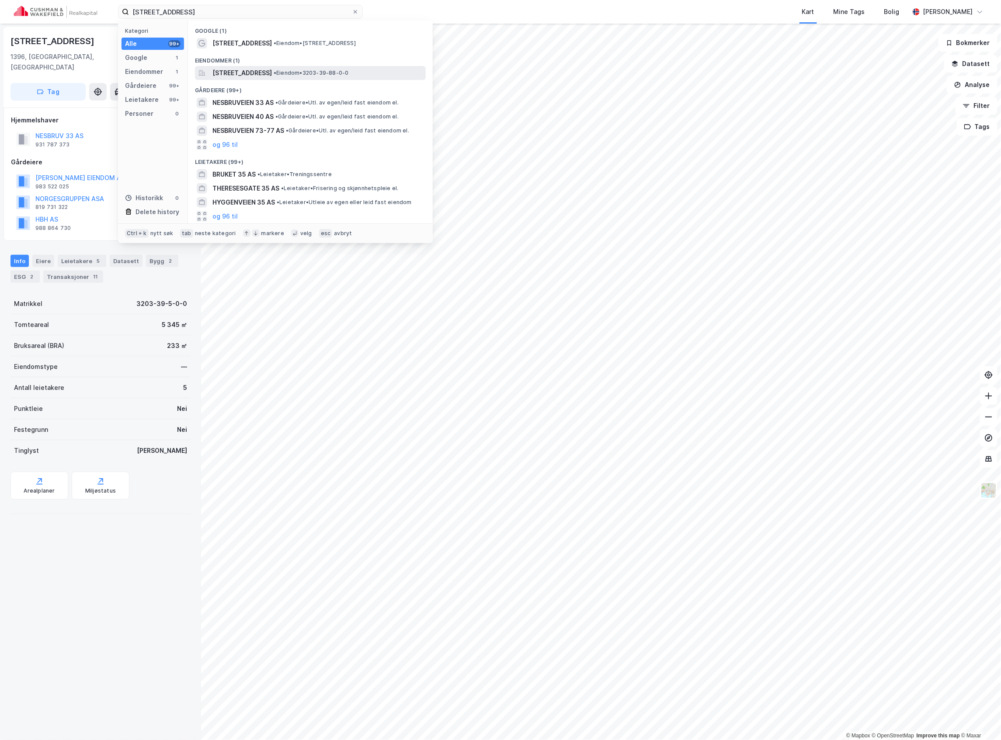
click at [251, 76] on span "[STREET_ADDRESS]" at bounding box center [241, 73] width 59 height 10
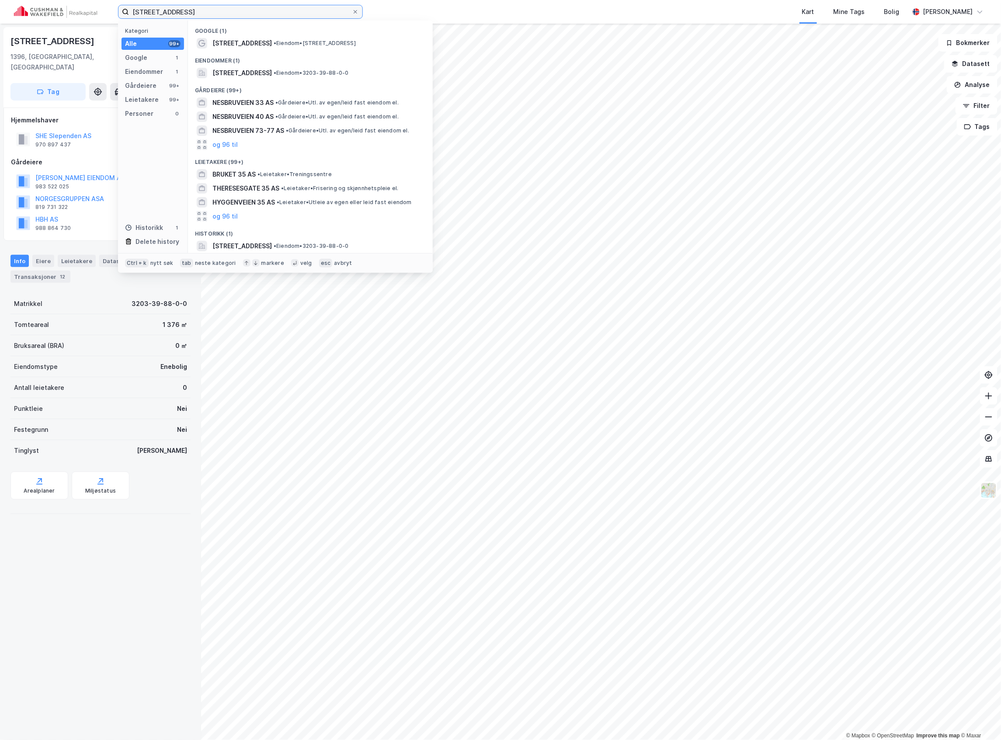
click at [193, 8] on input "[STREET_ADDRESS]" at bounding box center [240, 11] width 223 height 13
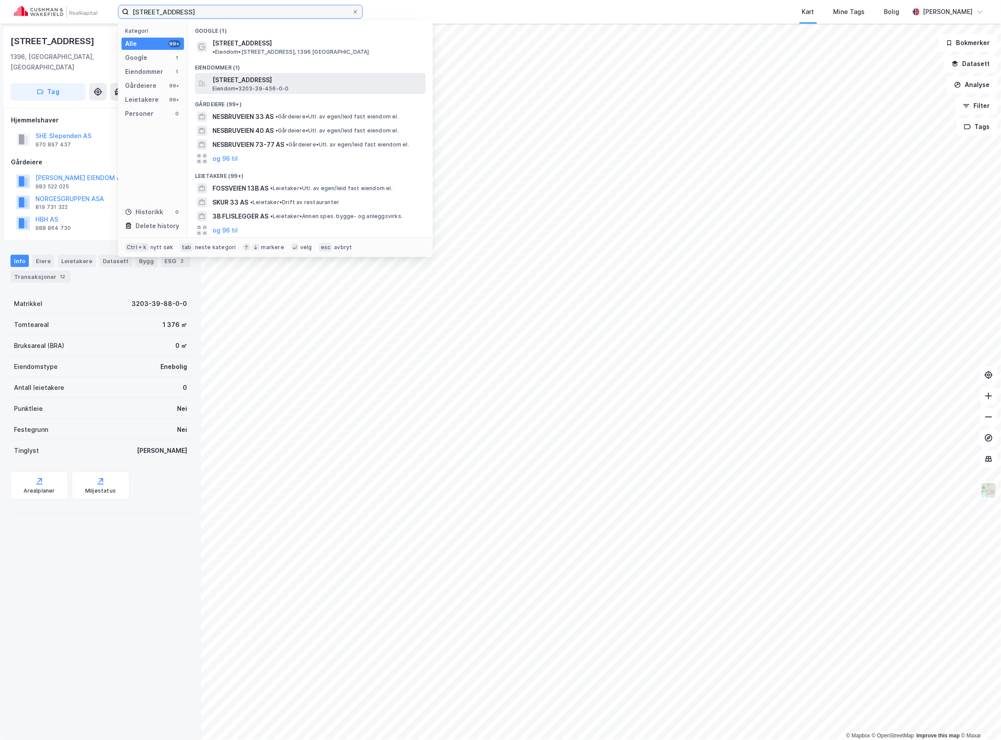
type input "[STREET_ADDRESS]"
click at [274, 75] on span "[STREET_ADDRESS]" at bounding box center [317, 80] width 210 height 10
